Goal: Task Accomplishment & Management: Manage account settings

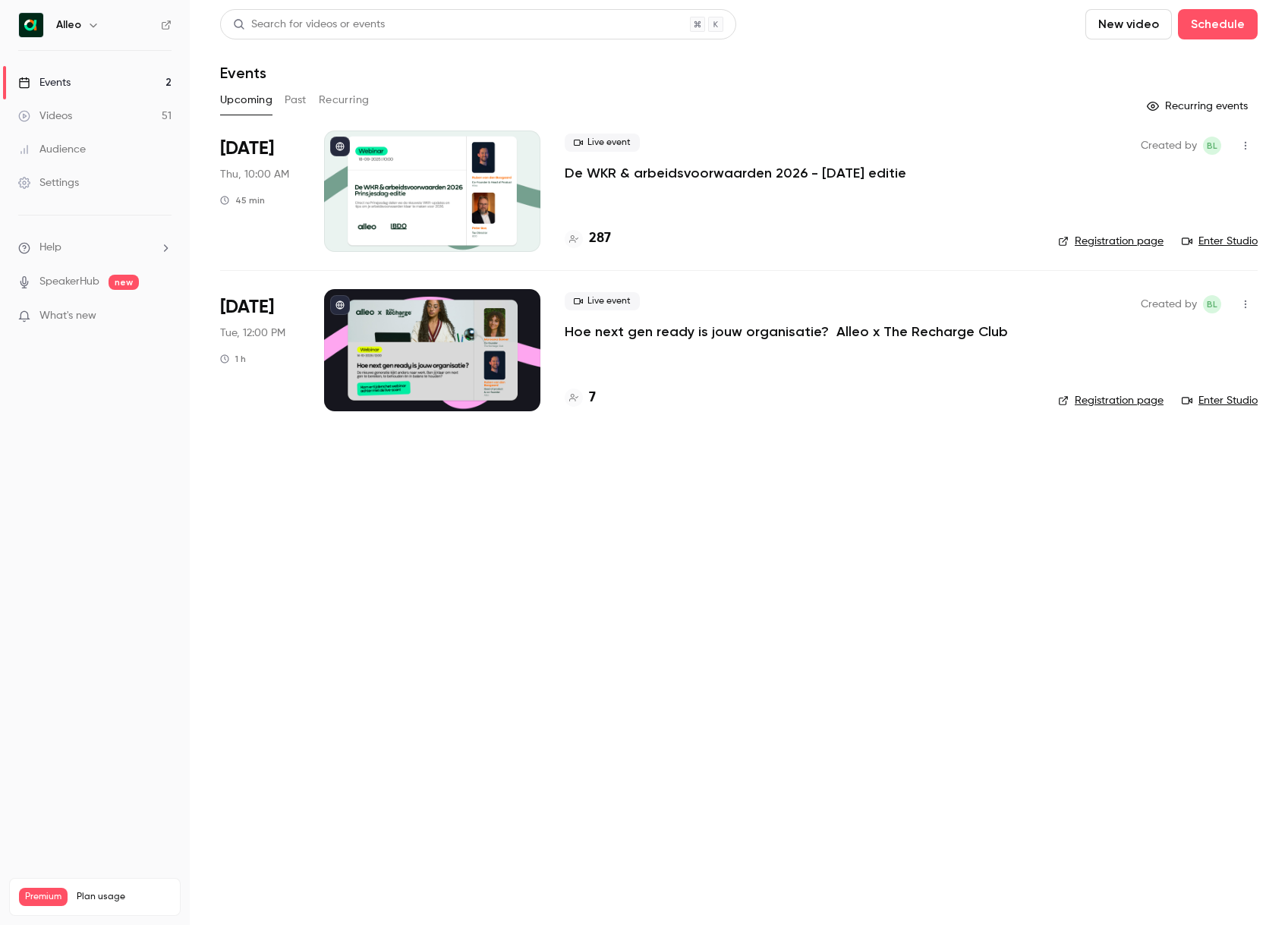
click at [608, 181] on p "De WKR & arbeidsvoorwaarden 2026 - [DATE] editie" at bounding box center [735, 173] width 342 height 19
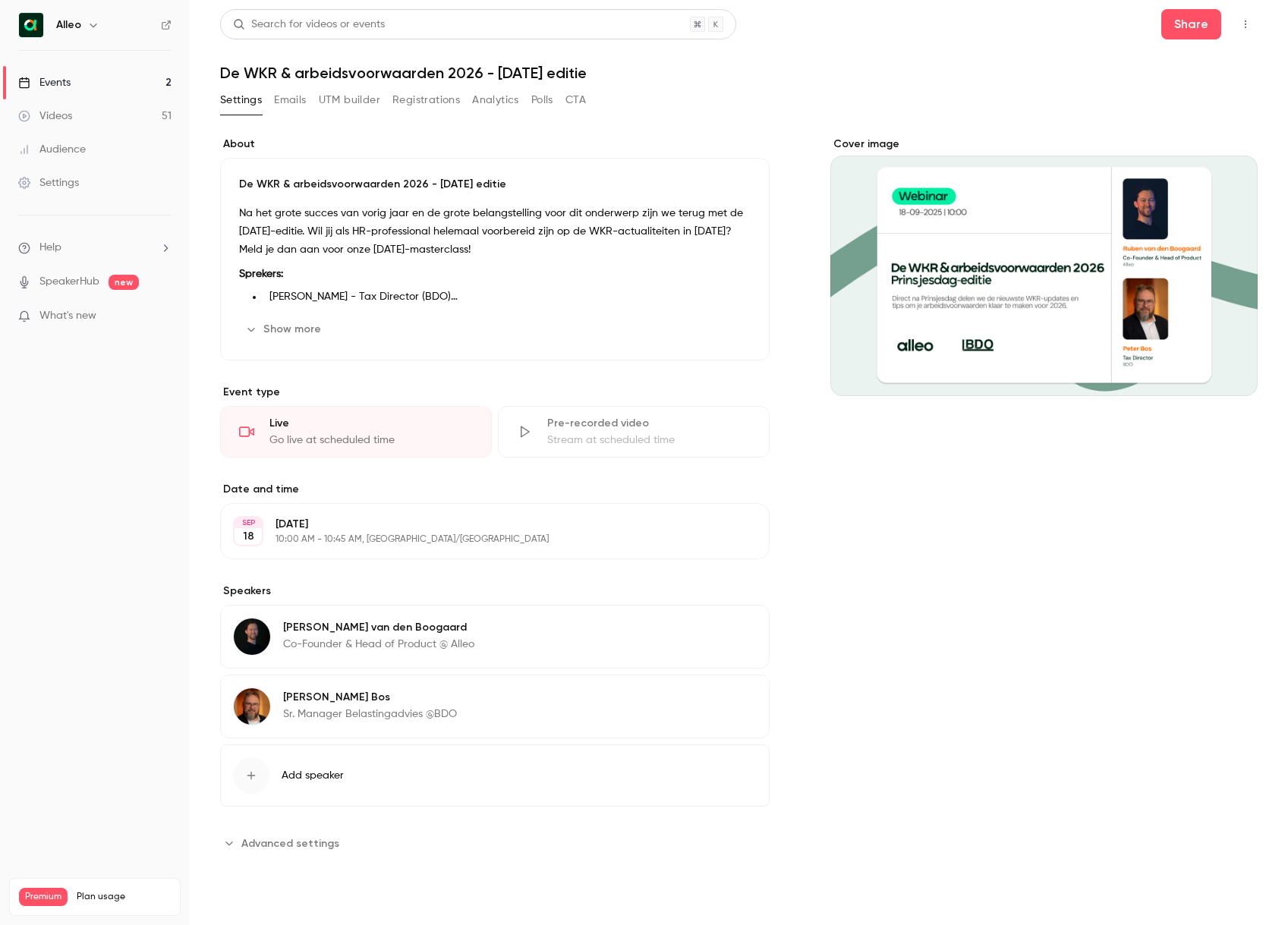
click at [424, 96] on button "Registrations" at bounding box center [425, 100] width 67 height 24
